Goal: Task Accomplishment & Management: Use online tool/utility

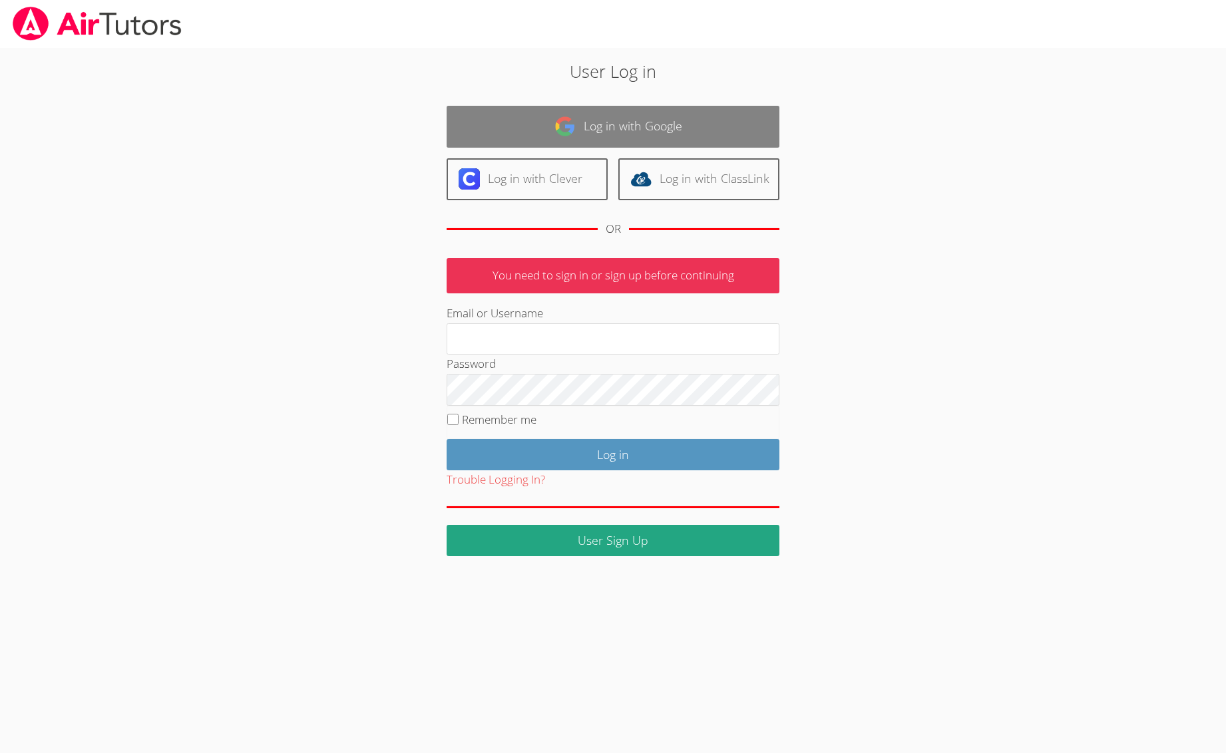
click at [544, 124] on link "Log in with Google" at bounding box center [612, 127] width 333 height 42
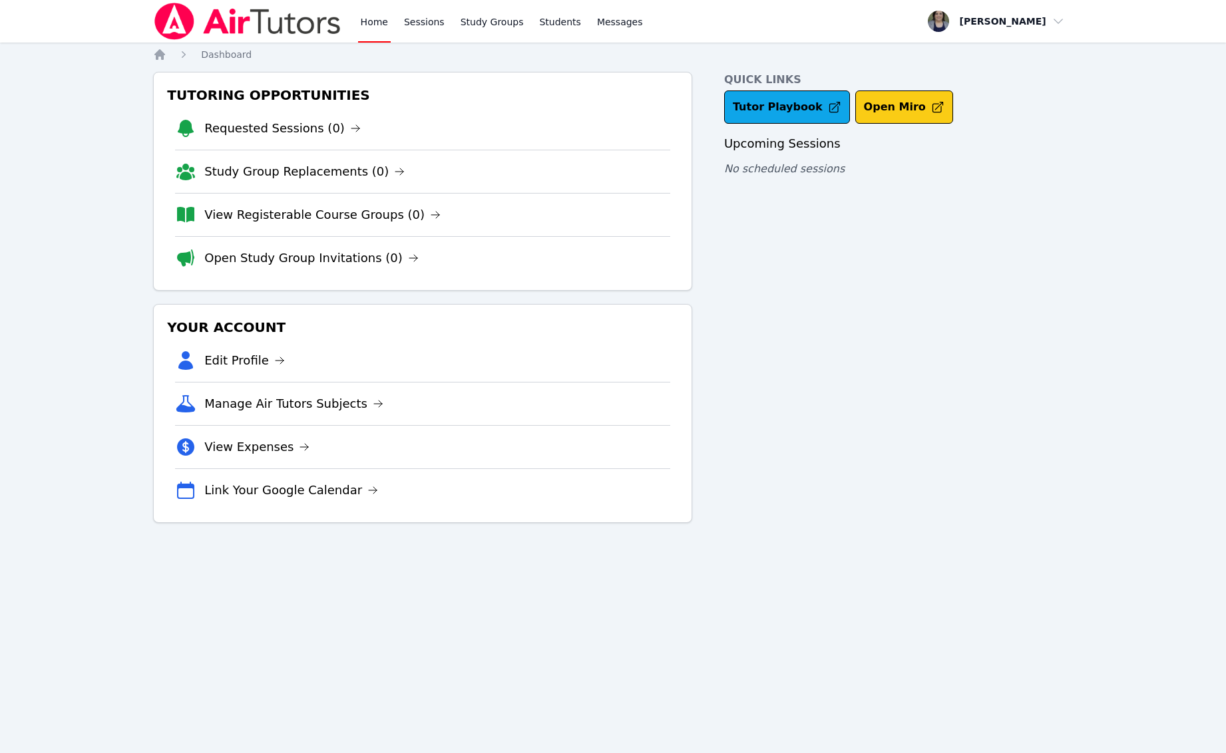
click at [888, 110] on button "Open Miro" at bounding box center [904, 106] width 98 height 33
